Goal: Information Seeking & Learning: Learn about a topic

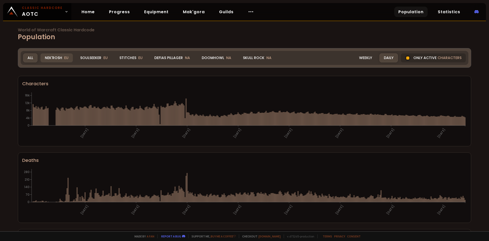
click at [62, 59] on div "Nek'Rosh EU" at bounding box center [57, 58] width 32 height 9
click at [91, 57] on div "Soulseeker EU" at bounding box center [94, 58] width 36 height 9
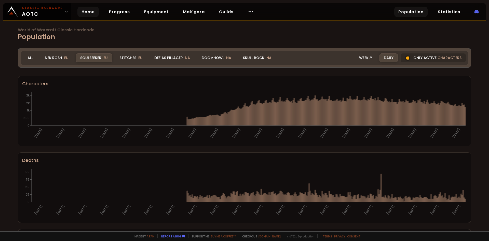
click at [91, 11] on link "Home" at bounding box center [87, 12] width 21 height 10
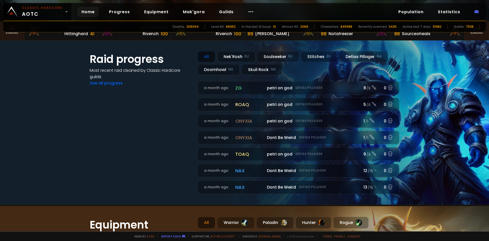
scroll to position [122, 0]
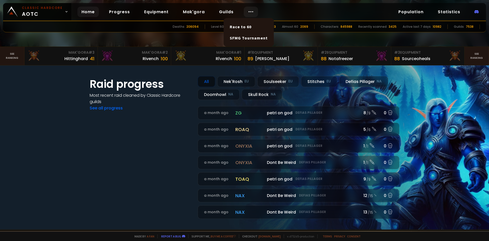
click at [249, 12] on icon at bounding box center [251, 12] width 6 height 6
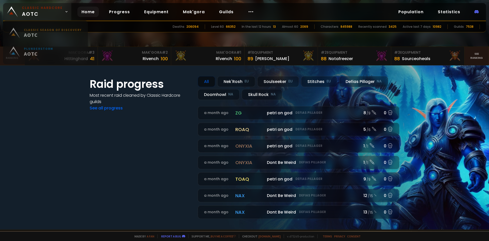
click at [65, 14] on link "Classic Hardcore AOTC" at bounding box center [37, 11] width 68 height 17
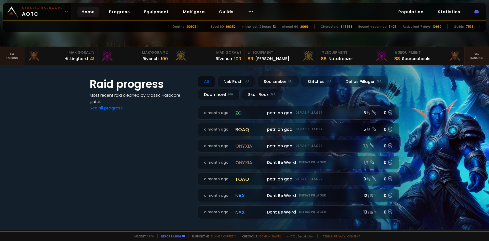
drag, startPoint x: 370, startPoint y: 13, endPoint x: 488, endPoint y: 22, distance: 118.1
click at [372, 13] on div "Classic Hardcore AOTC Home Progress Equipment Mak'gora Guilds Population Statis…" at bounding box center [244, 12] width 483 height 18
click at [249, 10] on icon at bounding box center [251, 12] width 6 height 6
click at [442, 11] on link "Statistics" at bounding box center [449, 12] width 31 height 10
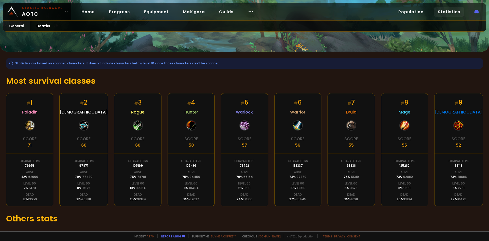
scroll to position [70, 0]
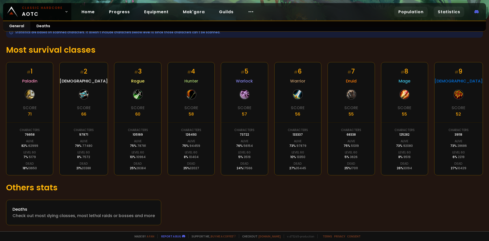
click at [416, 11] on link "Population" at bounding box center [411, 12] width 33 height 10
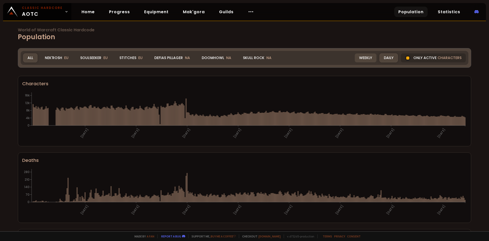
click at [373, 57] on div "Weekly" at bounding box center [366, 58] width 22 height 9
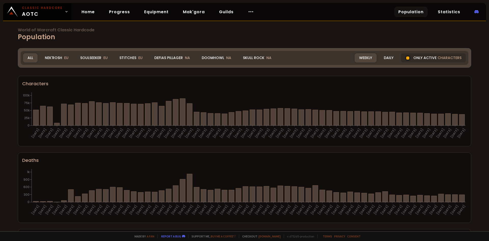
scroll to position [153, 0]
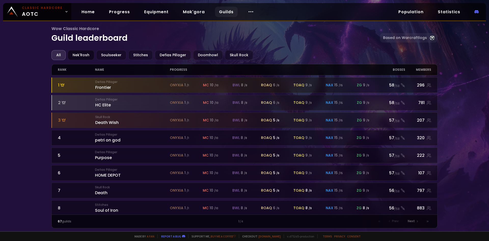
click at [79, 55] on div "Nek'Rosh" at bounding box center [81, 55] width 27 height 10
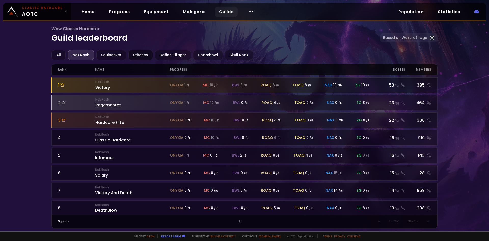
click at [139, 54] on div "Stitches" at bounding box center [140, 55] width 24 height 10
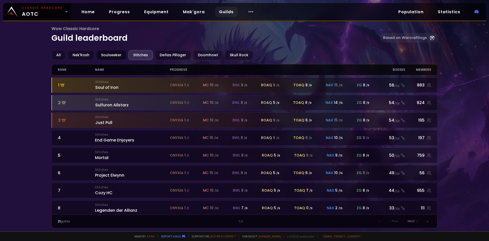
click at [110, 57] on div "Soulseeker" at bounding box center [111, 55] width 30 height 10
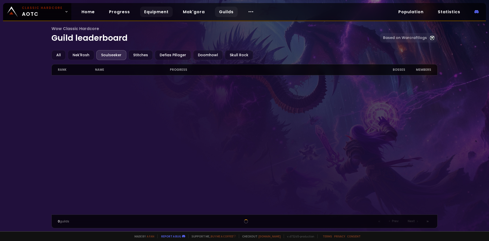
click at [164, 11] on link "Equipment" at bounding box center [156, 12] width 33 height 10
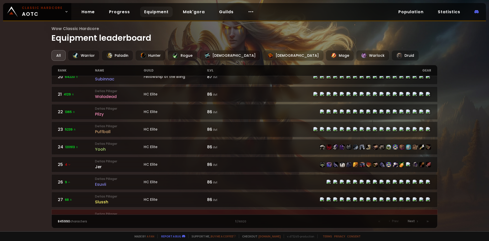
scroll to position [387, 0]
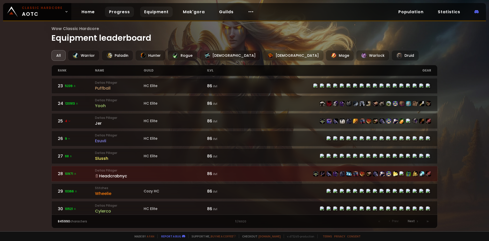
click at [117, 11] on link "Progress" at bounding box center [119, 12] width 29 height 10
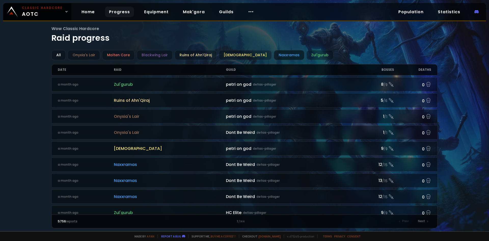
click at [274, 56] on div "Naxxramas" at bounding box center [289, 55] width 31 height 10
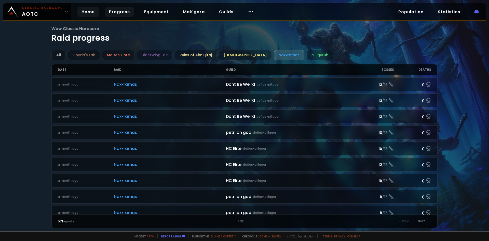
click at [92, 9] on link "Home" at bounding box center [87, 12] width 21 height 10
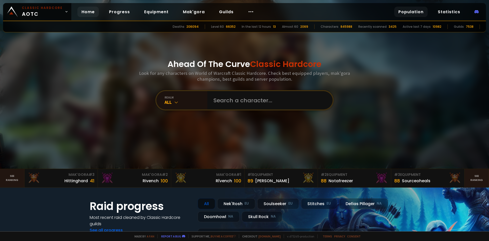
click at [421, 11] on link "Population" at bounding box center [411, 12] width 33 height 10
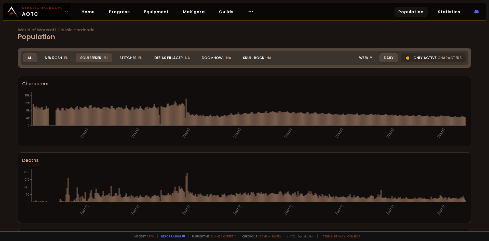
click at [98, 58] on div "Soulseeker EU" at bounding box center [94, 58] width 36 height 9
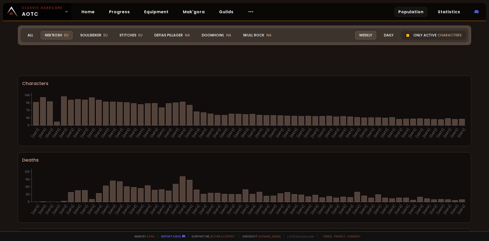
scroll to position [279, 0]
